Goal: Check status: Check status

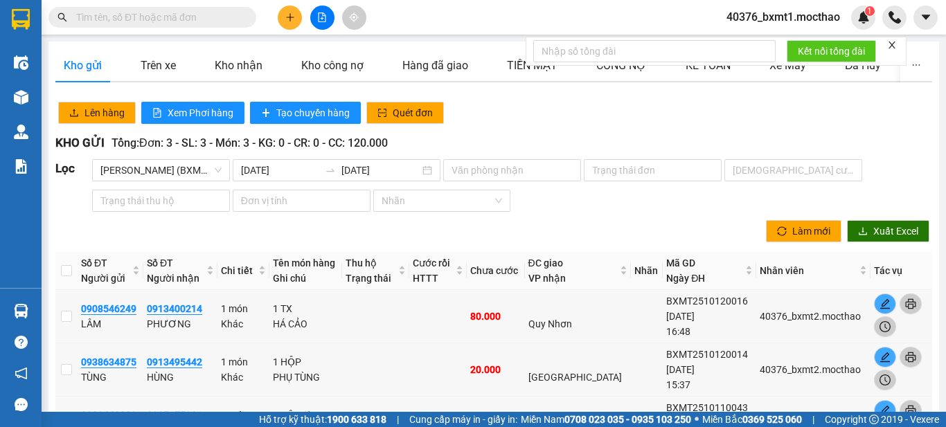
click at [893, 49] on icon "close" at bounding box center [892, 45] width 10 height 10
click at [321, 14] on icon "file-add" at bounding box center [322, 17] width 10 height 10
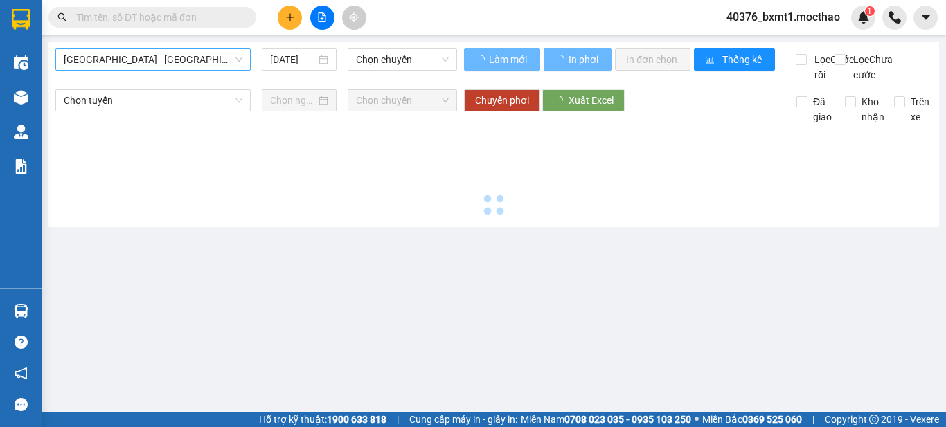
click at [165, 55] on span "[GEOGRAPHIC_DATA] - [GEOGRAPHIC_DATA]" at bounding box center [153, 59] width 179 height 21
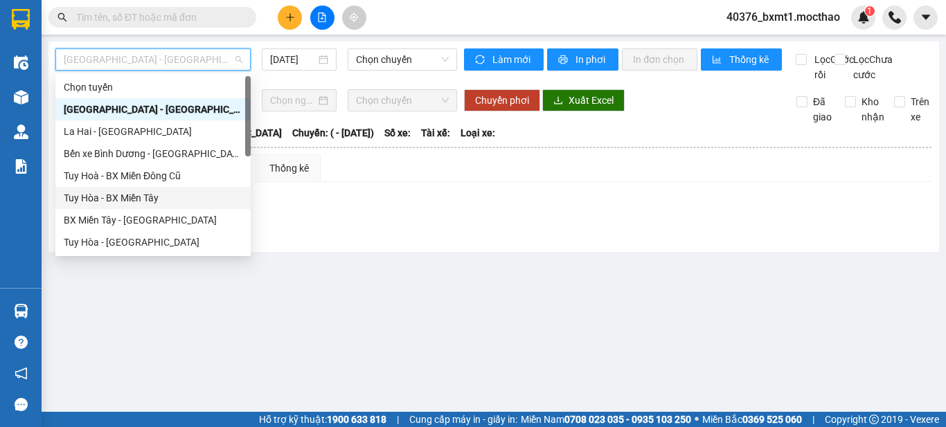
click at [122, 199] on div "Tuy Hòa - BX Miền Tây" at bounding box center [153, 197] width 179 height 15
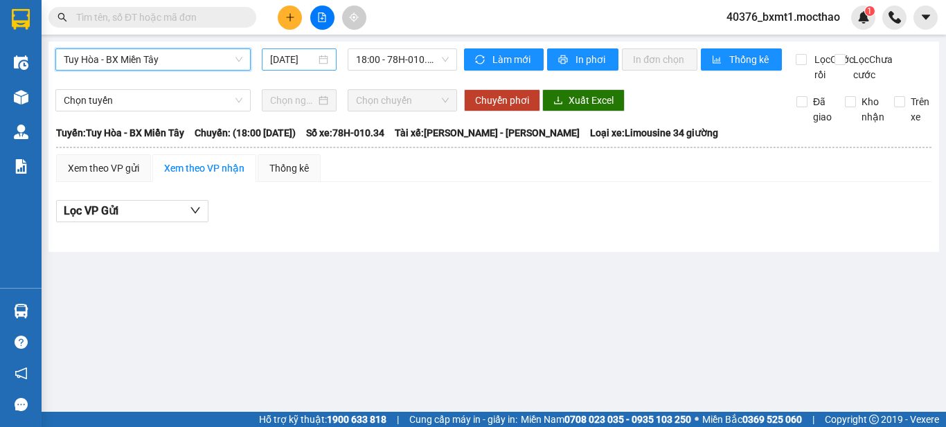
click at [302, 57] on input "[DATE]" at bounding box center [293, 59] width 46 height 15
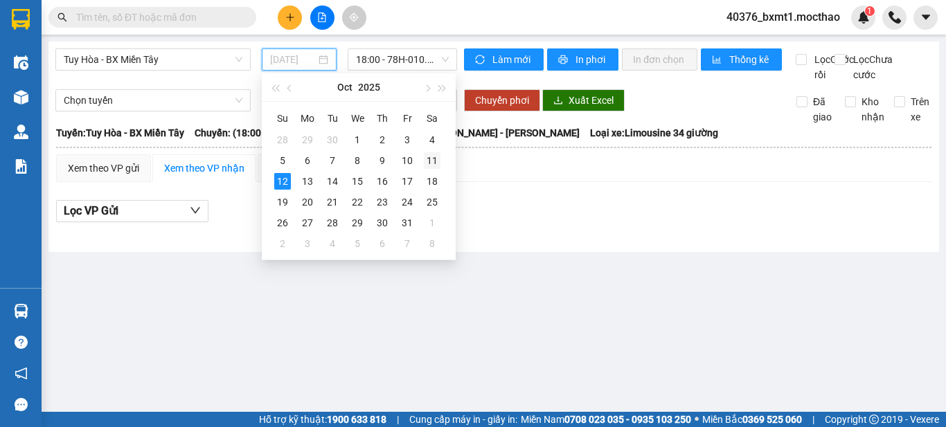
click at [432, 156] on div "11" at bounding box center [432, 160] width 17 height 17
type input "11/10/2025"
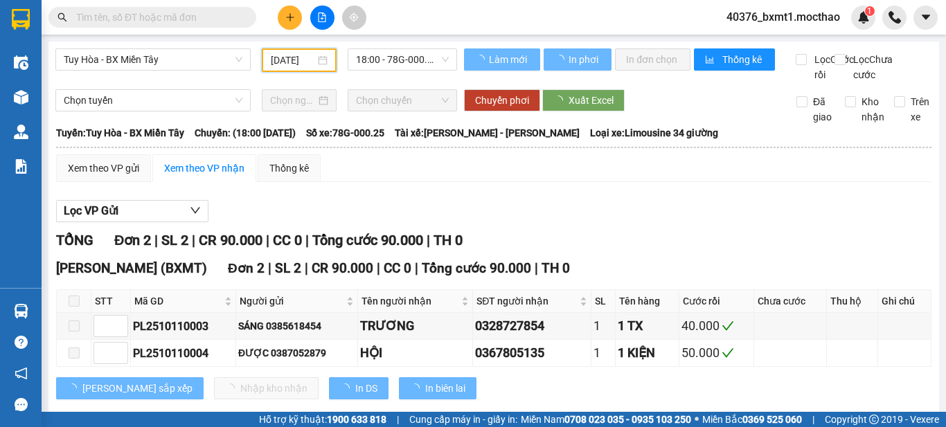
click at [411, 57] on span "18:00 - 78G-000.25" at bounding box center [402, 59] width 93 height 21
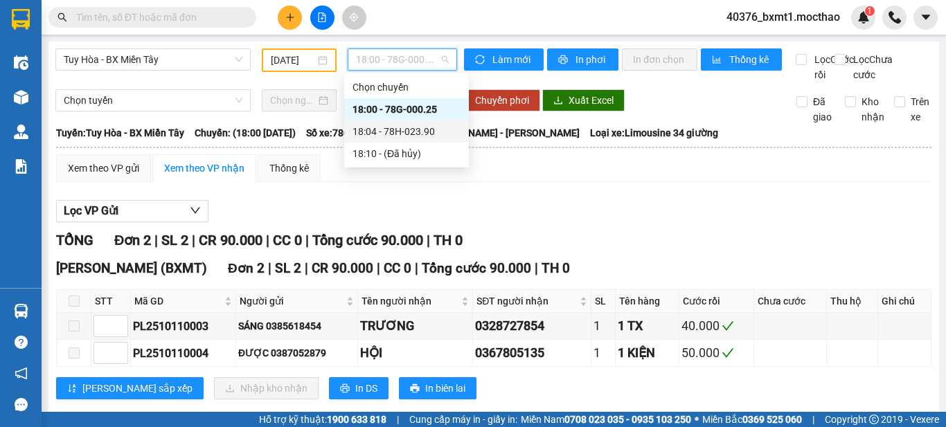
click at [594, 251] on div "TỔNG Đơn 2 | SL 2 | CR 90.000 | CC 0 | Tổng cước 90.000 | TH 0" at bounding box center [493, 240] width 875 height 21
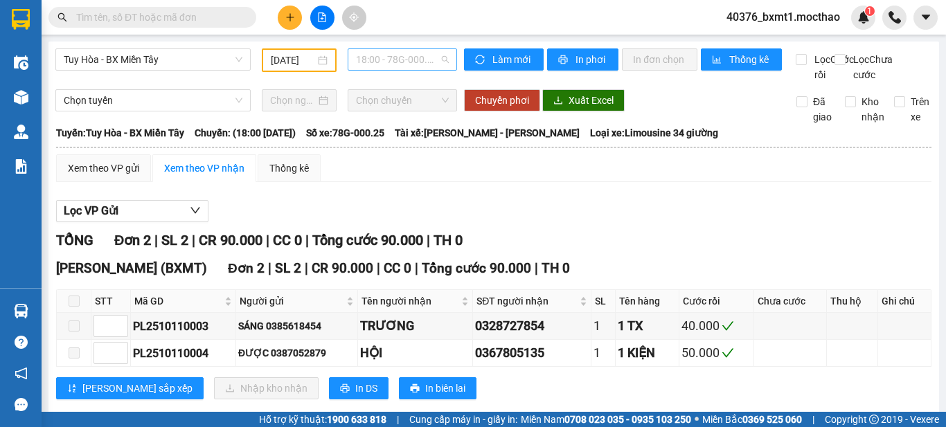
click at [391, 55] on span "18:00 - 78G-000.25" at bounding box center [402, 59] width 93 height 21
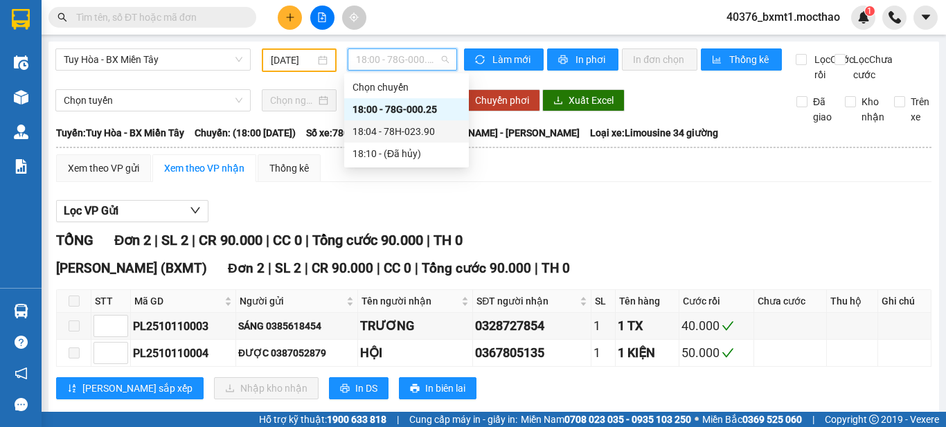
click at [401, 128] on div "18:04 - 78H-023.90" at bounding box center [406, 131] width 108 height 15
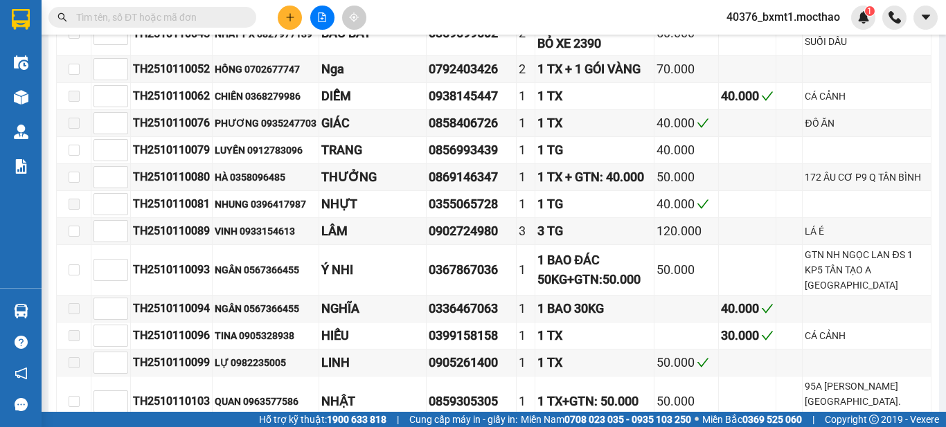
scroll to position [360, 0]
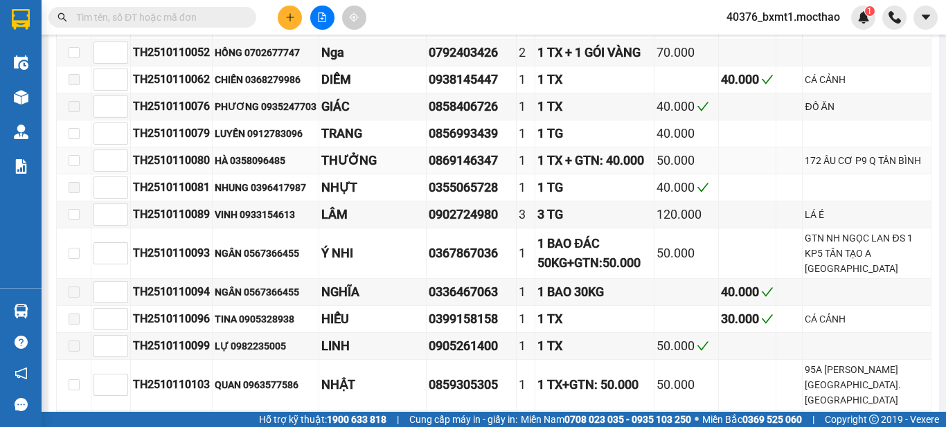
click at [622, 170] on div "1 TX + GTN: 40.000" at bounding box center [594, 160] width 114 height 19
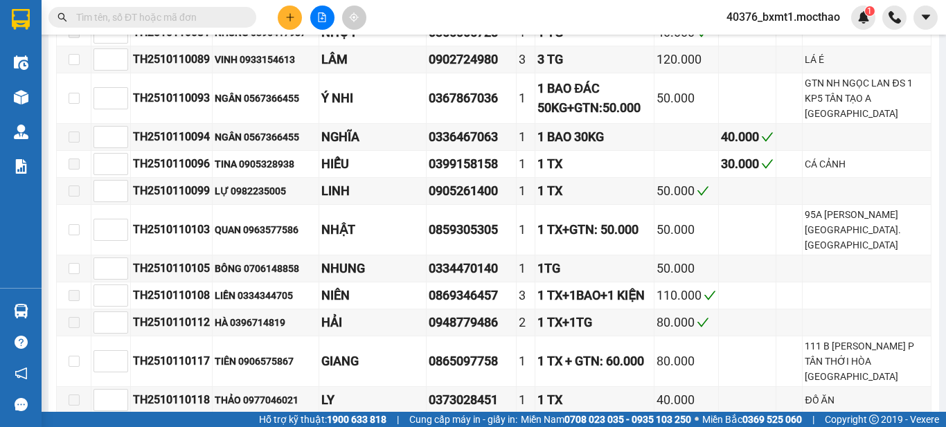
scroll to position [518, 0]
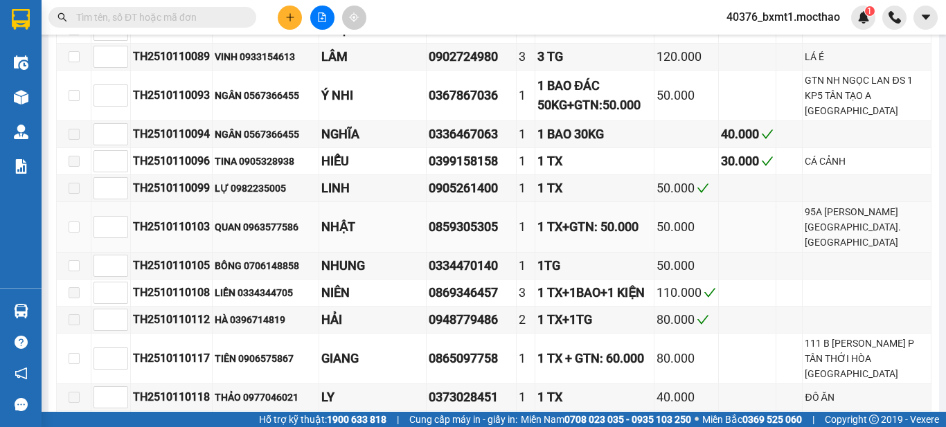
click at [847, 250] on div "95A LÊ LÂM-P. PHÚ THẠNH-Q. TÂN PHÚ" at bounding box center [866, 227] width 124 height 46
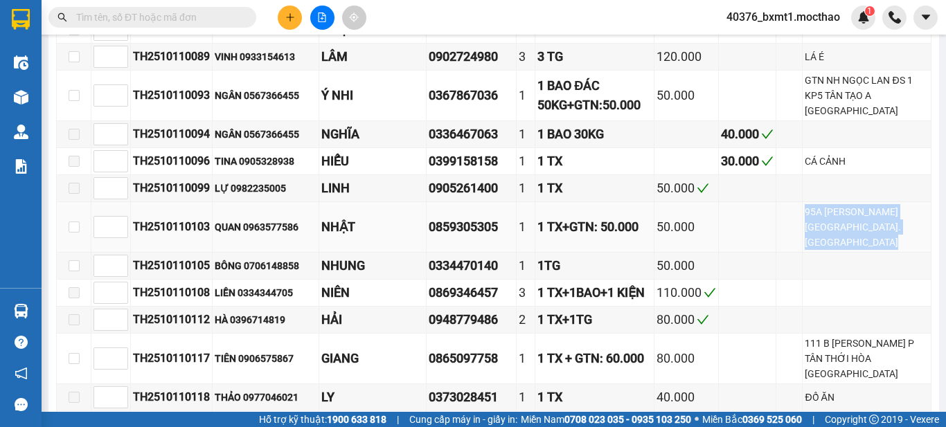
click at [847, 250] on div "95A LÊ LÂM-P. PHÚ THẠNH-Q. TÂN PHÚ" at bounding box center [866, 227] width 124 height 46
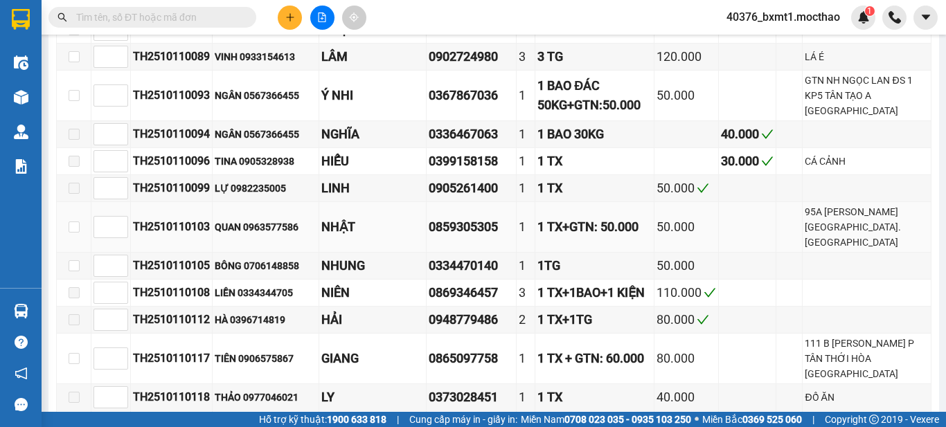
click at [693, 237] on div "50.000" at bounding box center [686, 226] width 60 height 19
click at [597, 237] on div "1 TX+GTN: 50.000" at bounding box center [594, 226] width 114 height 19
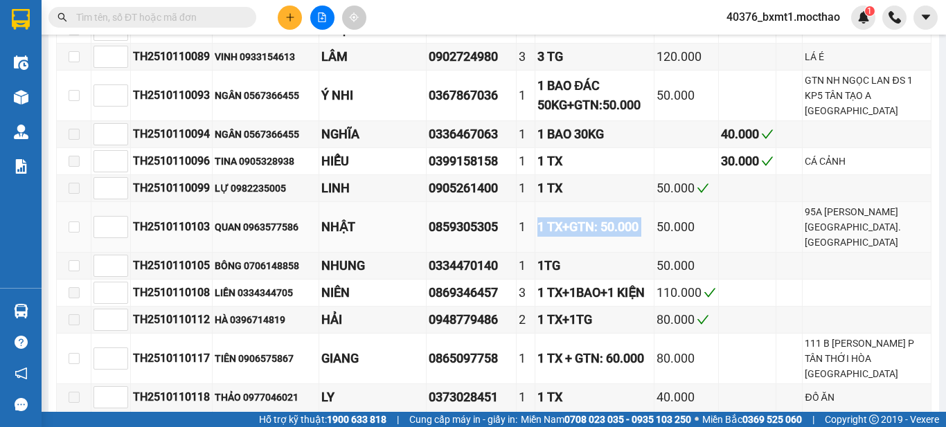
click at [600, 237] on div "1 TX+GTN: 50.000" at bounding box center [594, 226] width 114 height 19
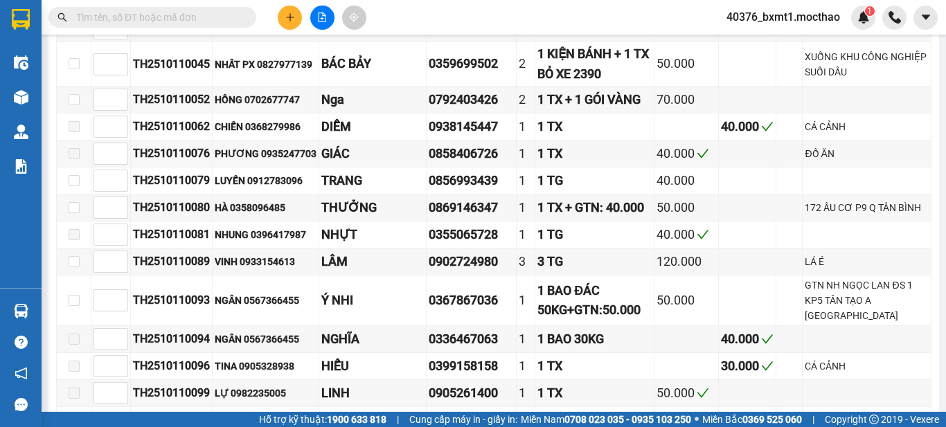
scroll to position [0, 0]
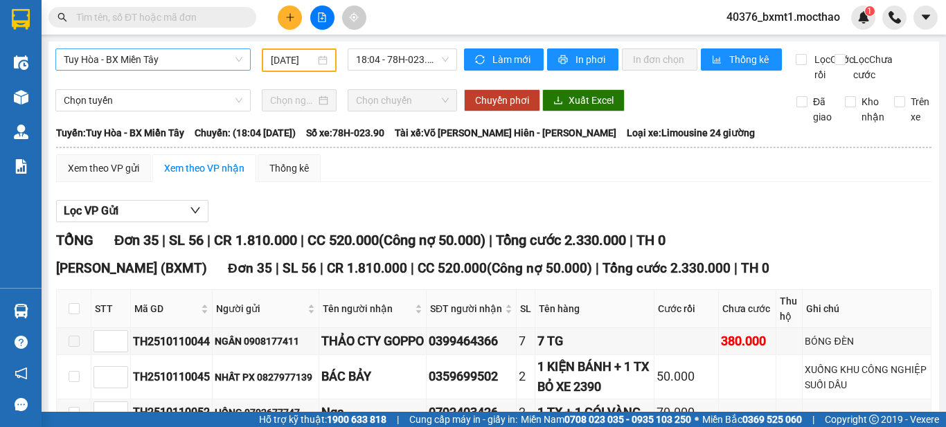
click at [193, 67] on span "Tuy Hòa - BX Miền Tây" at bounding box center [153, 59] width 179 height 21
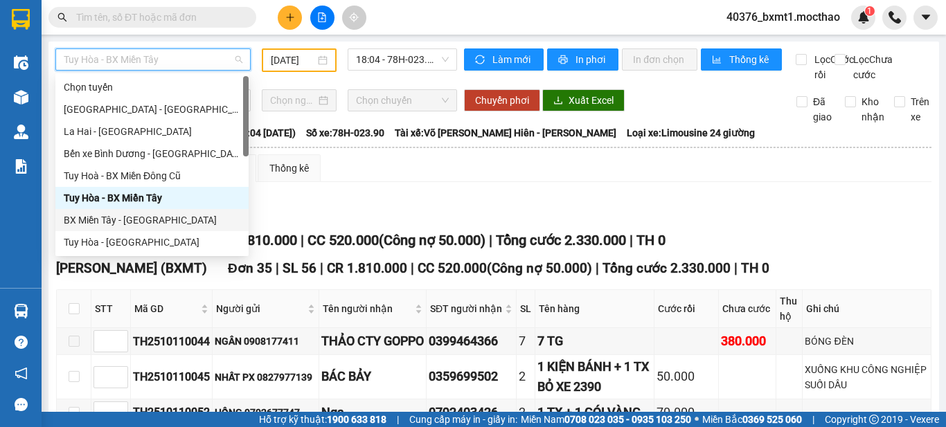
click at [129, 222] on div "BX Miền Tây - [GEOGRAPHIC_DATA]" at bounding box center [152, 220] width 177 height 15
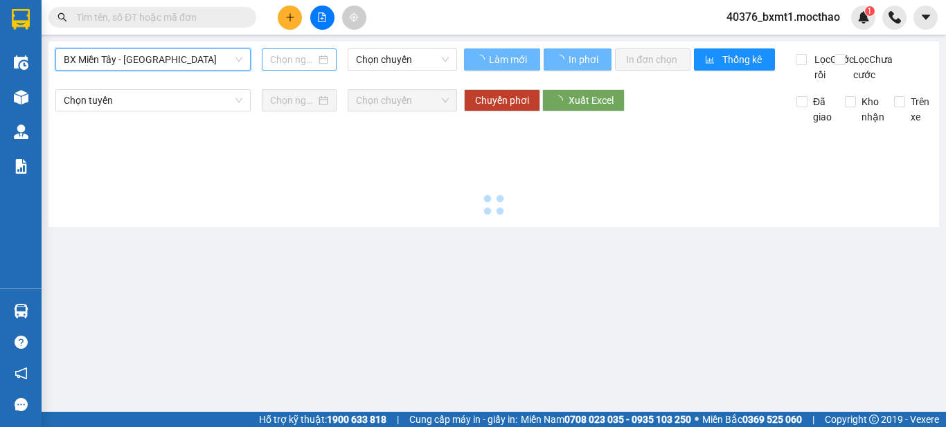
type input "[DATE]"
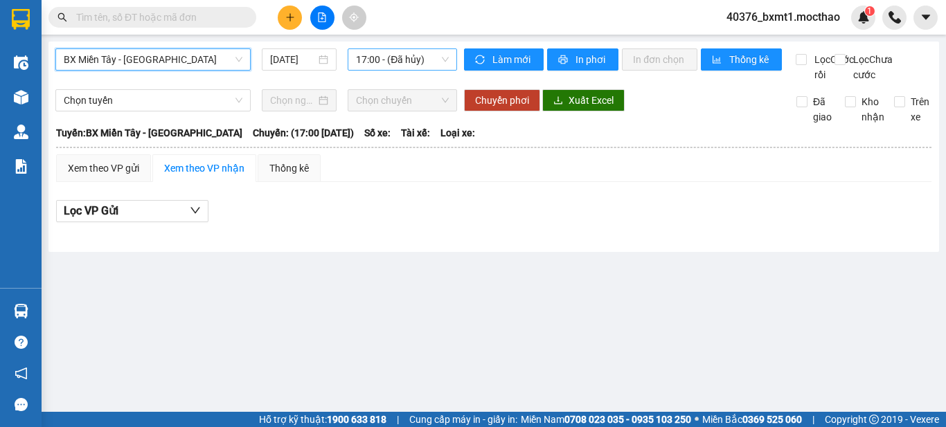
click at [393, 63] on span "17:00 - (Đã hủy)" at bounding box center [402, 59] width 93 height 21
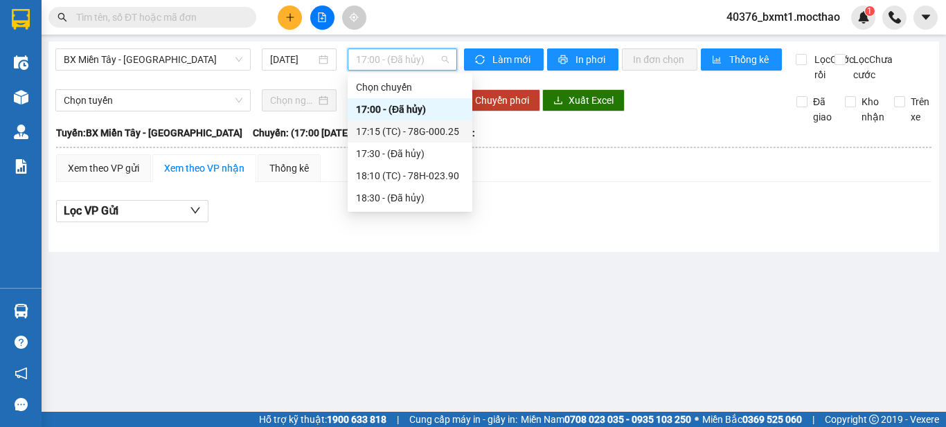
click at [403, 129] on div "17:15 (TC) - 78G-000.25" at bounding box center [410, 131] width 108 height 15
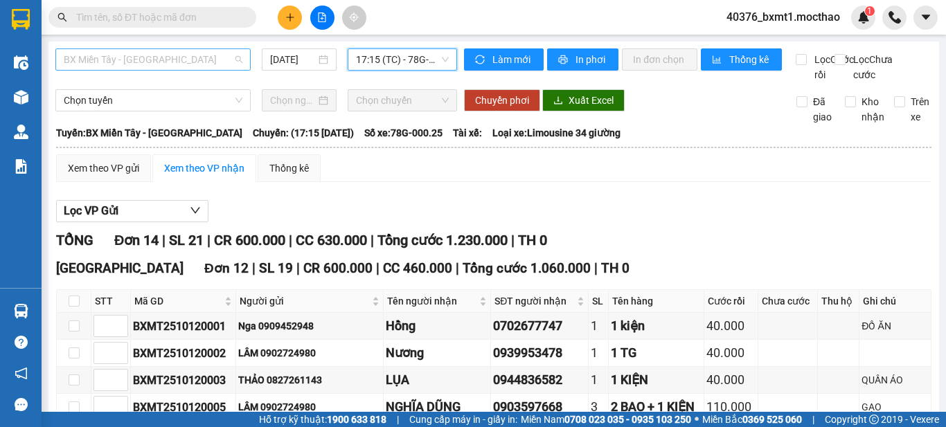
drag, startPoint x: 172, startPoint y: 48, endPoint x: 169, endPoint y: 75, distance: 26.5
click at [171, 49] on div "BX Miền Tây - [GEOGRAPHIC_DATA]" at bounding box center [152, 59] width 195 height 22
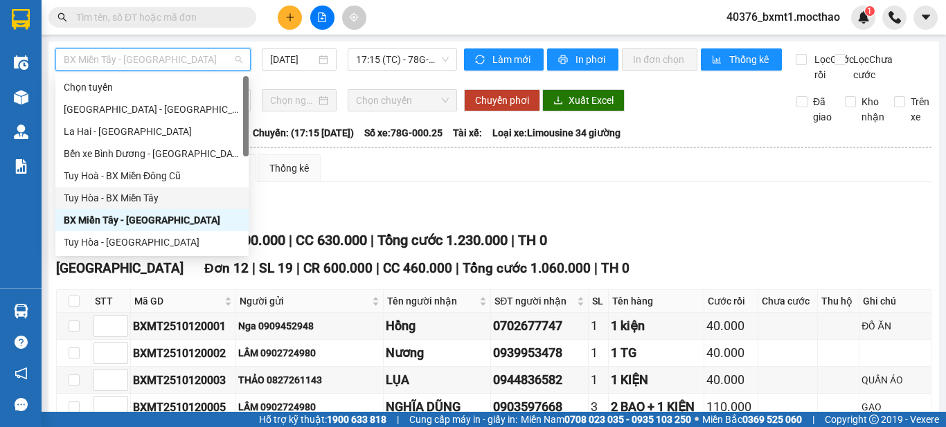
click at [137, 204] on div "Tuy Hòa - BX Miền Tây" at bounding box center [152, 197] width 177 height 15
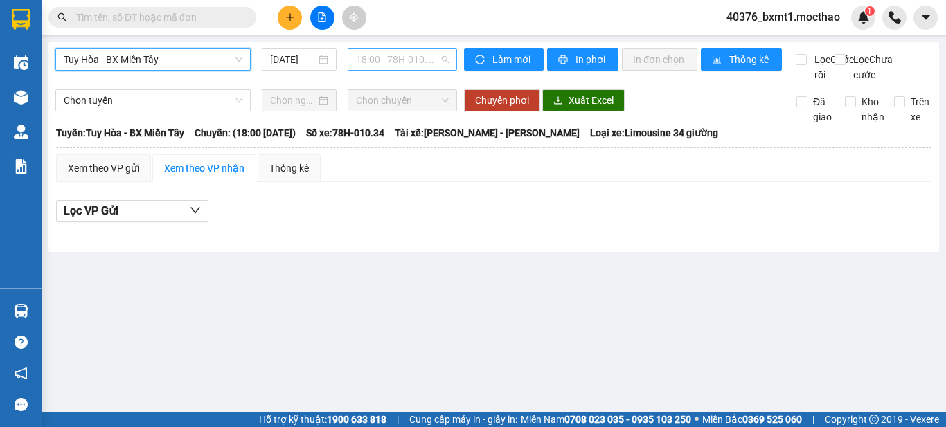
drag, startPoint x: 364, startPoint y: 57, endPoint x: 370, endPoint y: 65, distance: 10.4
click at [365, 57] on span "18:00 - 78H-010.34" at bounding box center [402, 59] width 93 height 21
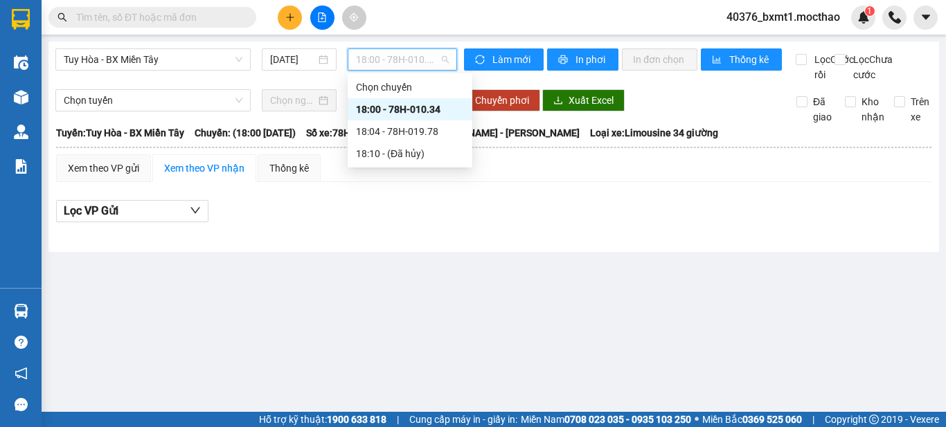
click at [300, 64] on input "[DATE]" at bounding box center [293, 59] width 46 height 15
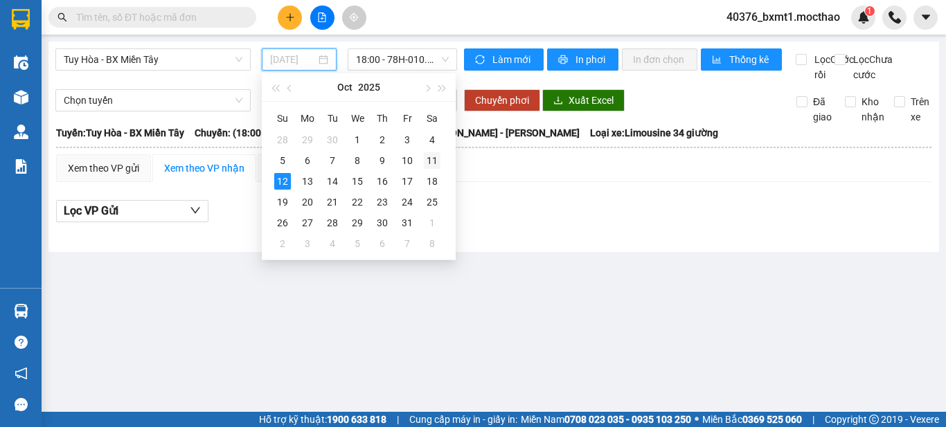
click at [431, 162] on div "11" at bounding box center [432, 160] width 17 height 17
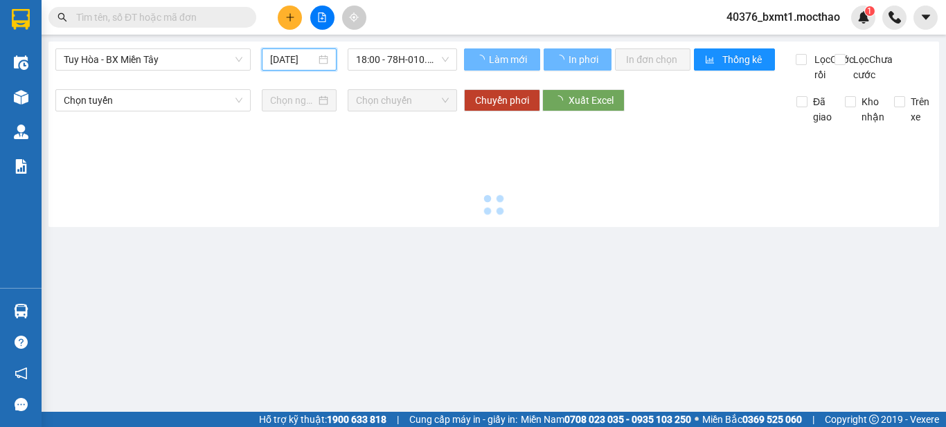
type input "11/10/2025"
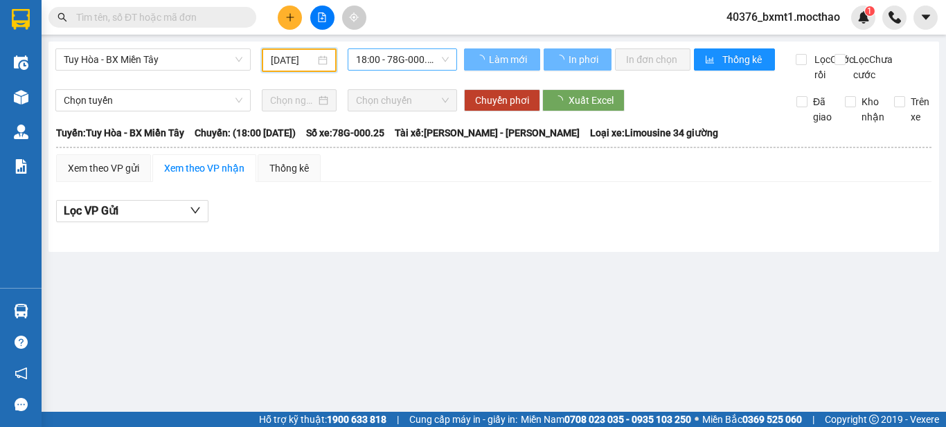
click at [420, 59] on span "18:00 - 78G-000.25" at bounding box center [402, 59] width 93 height 21
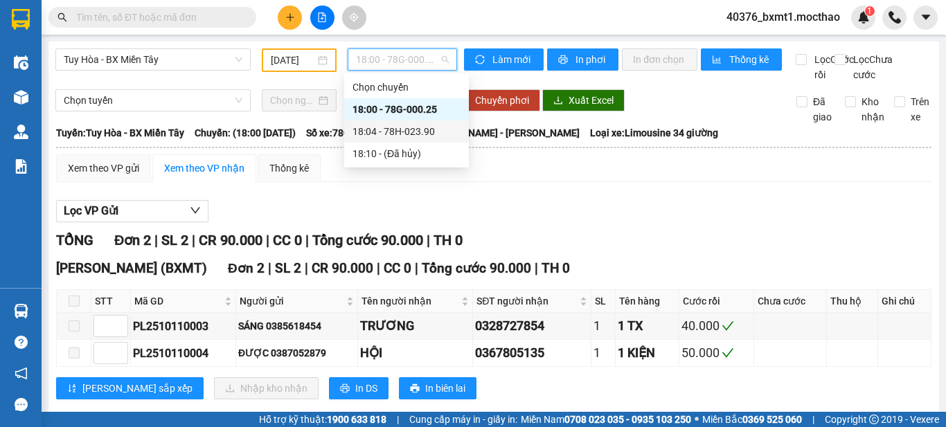
click at [424, 132] on div "18:04 - 78H-023.90" at bounding box center [406, 131] width 108 height 15
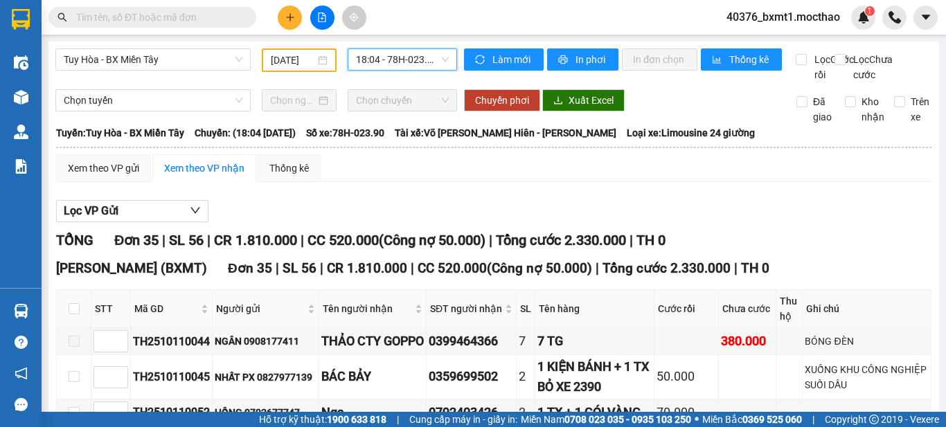
click at [389, 62] on span "18:04 - 78H-023.90" at bounding box center [402, 59] width 93 height 21
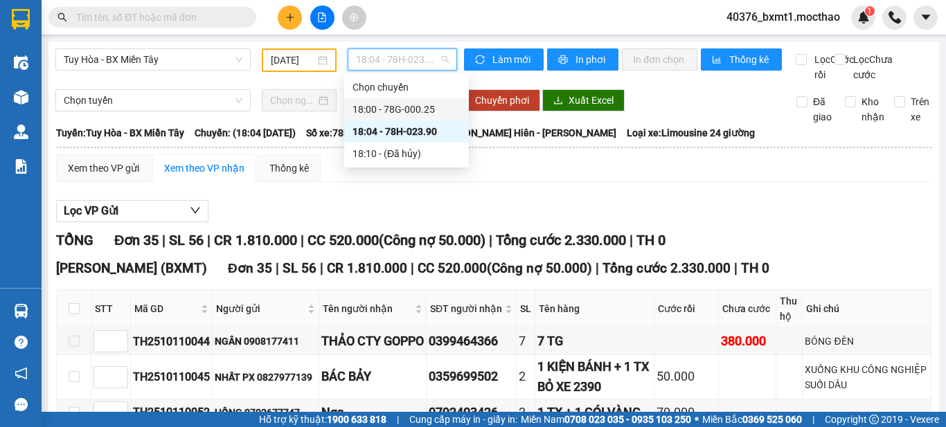
click at [426, 110] on div "18:00 - 78G-000.25" at bounding box center [406, 109] width 108 height 15
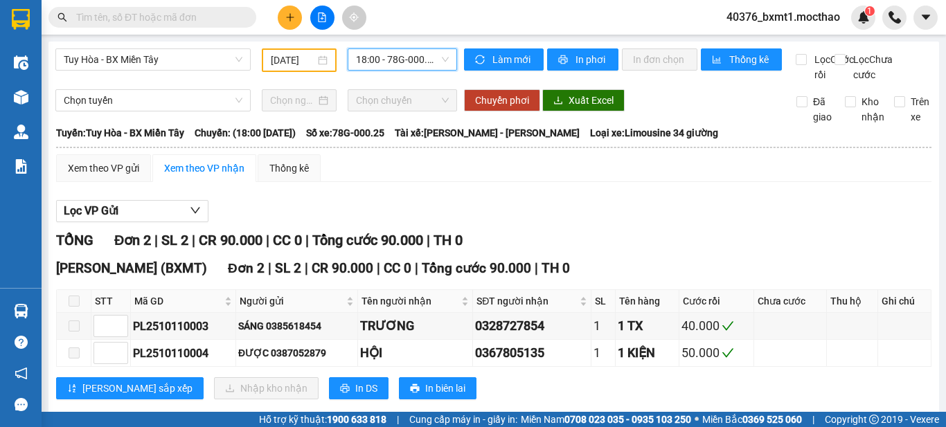
click at [375, 62] on span "18:00 - 78G-000.25" at bounding box center [402, 59] width 93 height 21
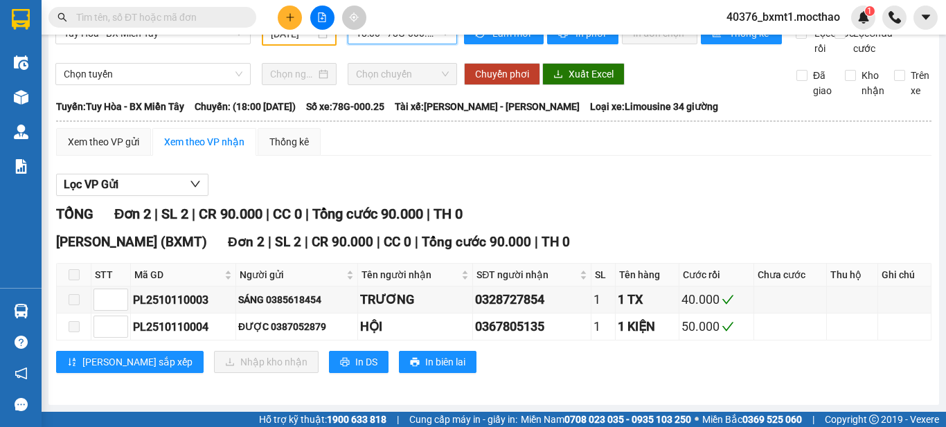
click at [564, 149] on div "Xem theo VP gửi Xem theo VP nhận Thống kê" at bounding box center [493, 142] width 875 height 28
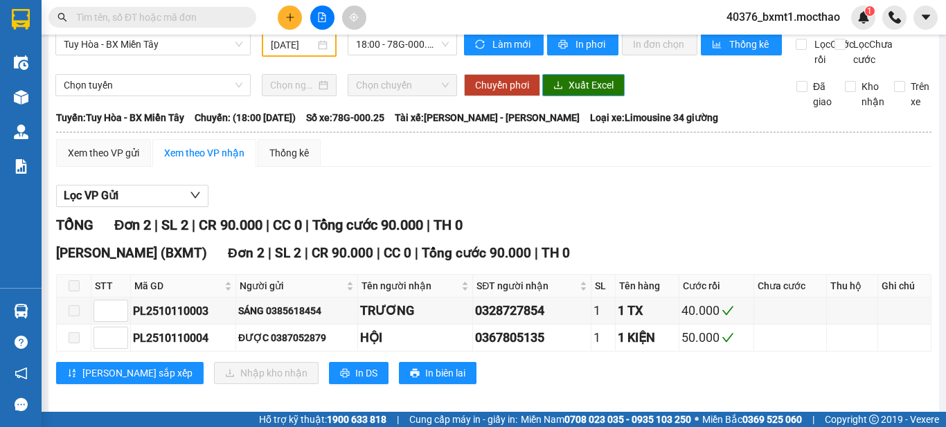
scroll to position [0, 0]
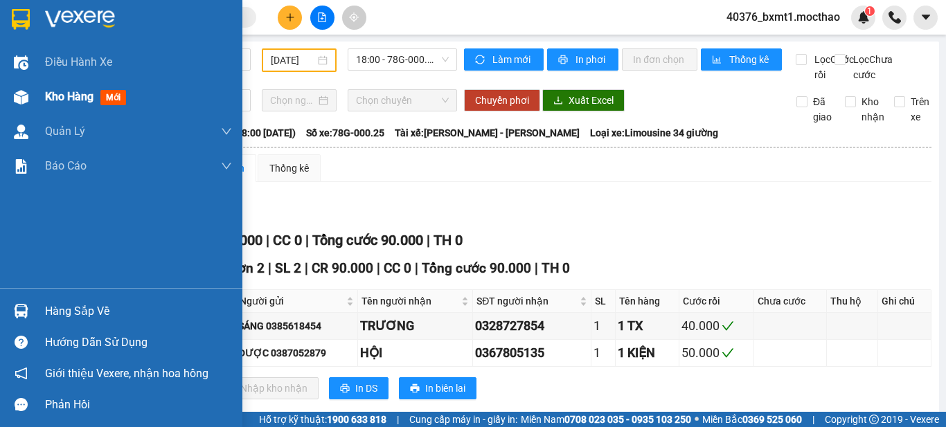
click at [28, 87] on div at bounding box center [21, 97] width 24 height 24
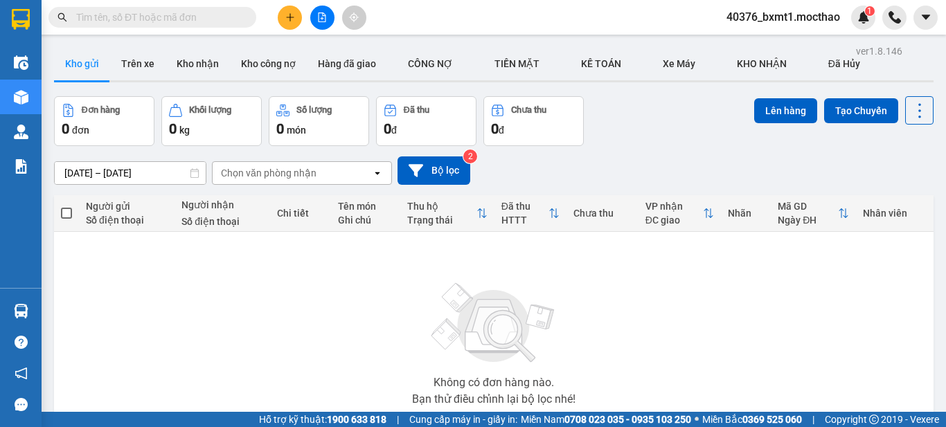
click at [324, 17] on icon "file-add" at bounding box center [322, 17] width 10 height 10
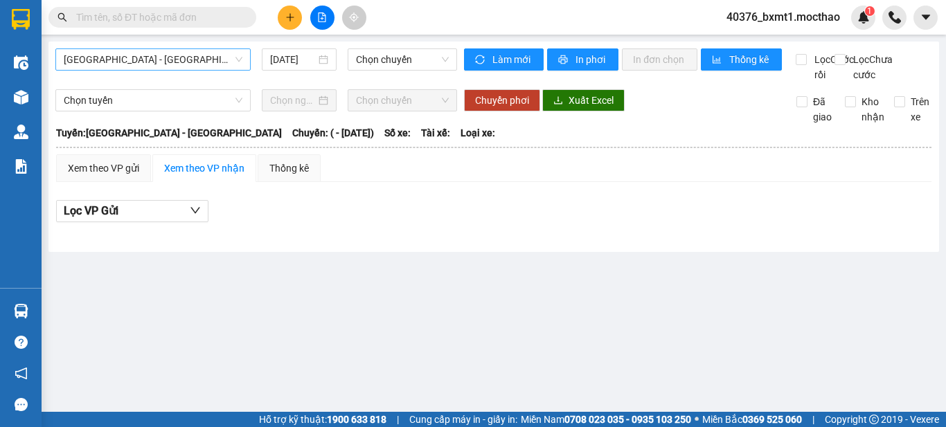
click at [160, 55] on span "[GEOGRAPHIC_DATA] - [GEOGRAPHIC_DATA]" at bounding box center [153, 59] width 179 height 21
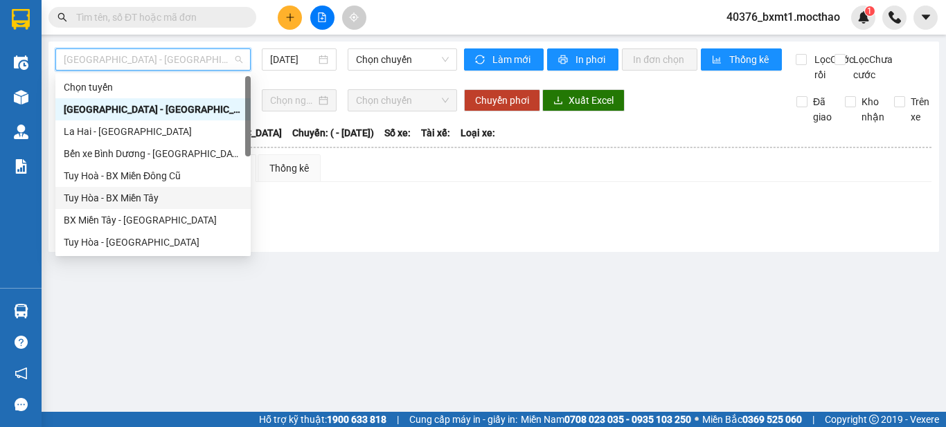
click at [132, 195] on div "Tuy Hòa - BX Miền Tây" at bounding box center [153, 197] width 179 height 15
type input "[DATE]"
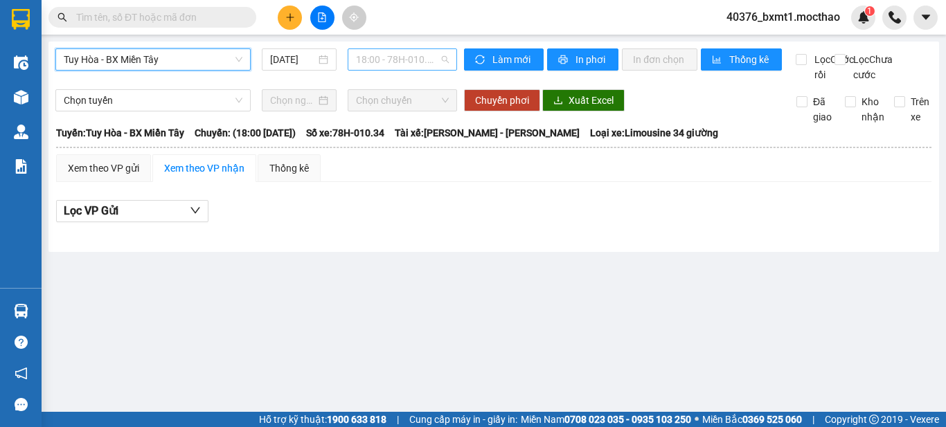
click at [391, 57] on span "18:00 - 78H-010.34" at bounding box center [402, 59] width 93 height 21
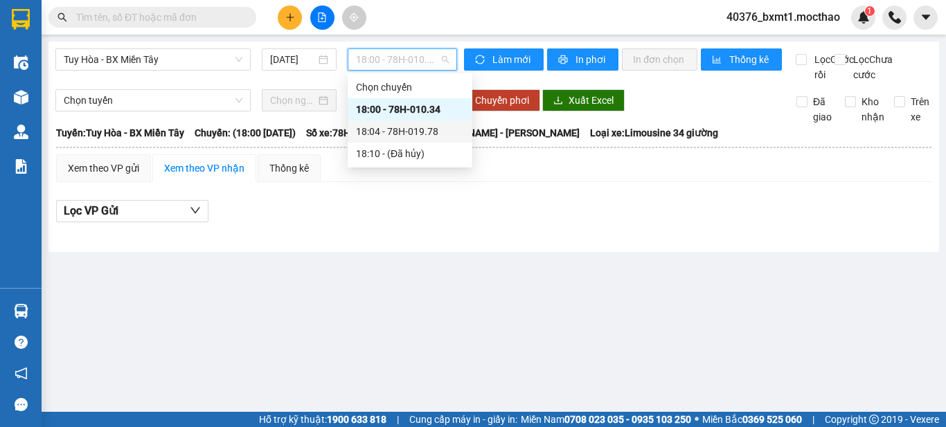
click at [420, 133] on div "18:04 - 78H-019.78" at bounding box center [410, 131] width 108 height 15
